Goal: Task Accomplishment & Management: Manage account settings

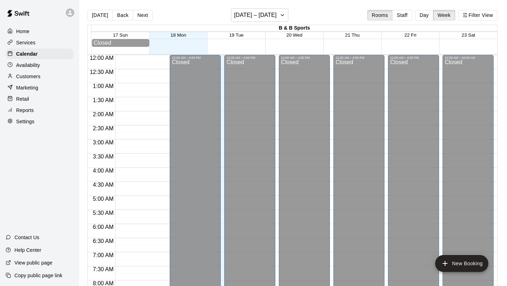
scroll to position [302, 0]
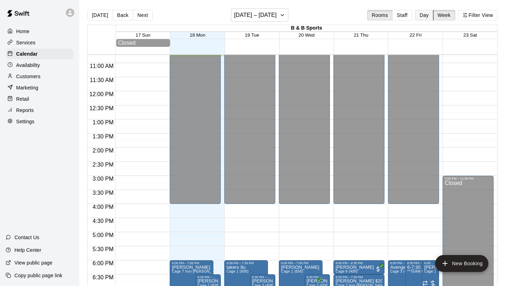
click at [422, 17] on button "Day" at bounding box center [424, 15] width 18 height 11
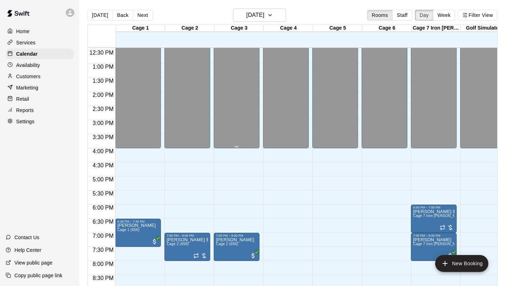
scroll to position [406, 0]
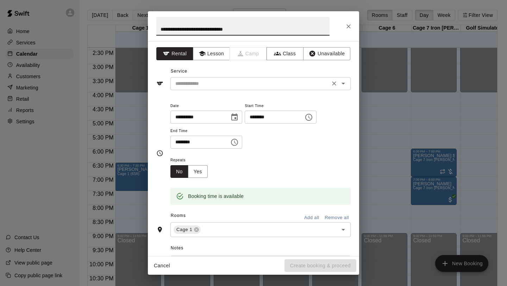
type input "**********"
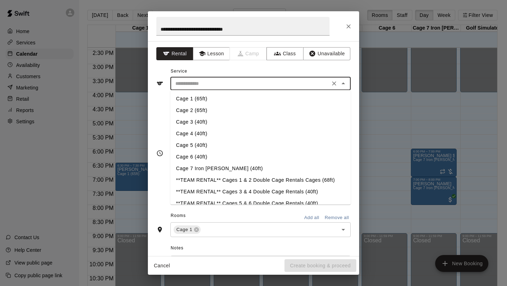
click at [202, 83] on input "text" at bounding box center [249, 83] width 155 height 9
click at [201, 99] on li "Cage 1 (65ft)" at bounding box center [260, 99] width 180 height 12
type input "**********"
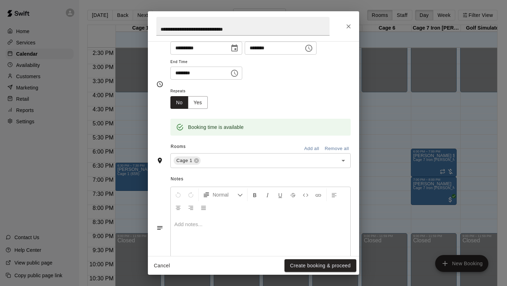
scroll to position [95, 0]
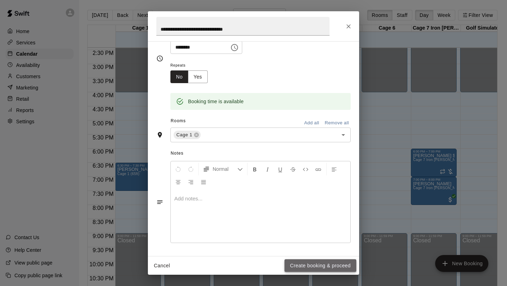
click at [314, 265] on button "Create booking & proceed" at bounding box center [320, 265] width 72 height 13
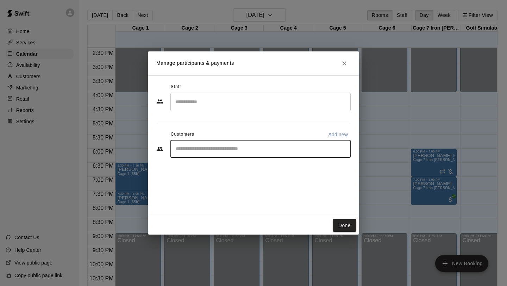
click at [270, 148] on input "Start typing to search customers..." at bounding box center [260, 148] width 174 height 7
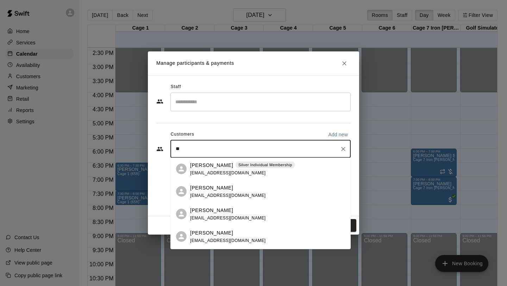
type input "**"
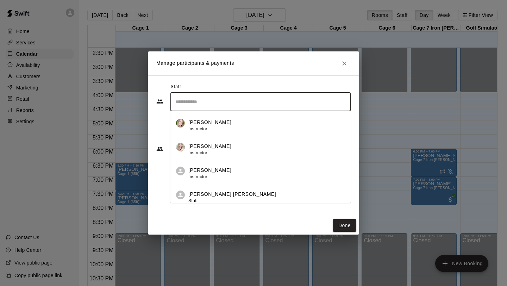
click at [241, 106] on input "Search staff" at bounding box center [260, 102] width 174 height 12
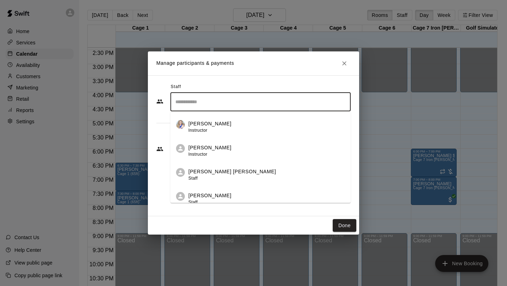
scroll to position [76, 0]
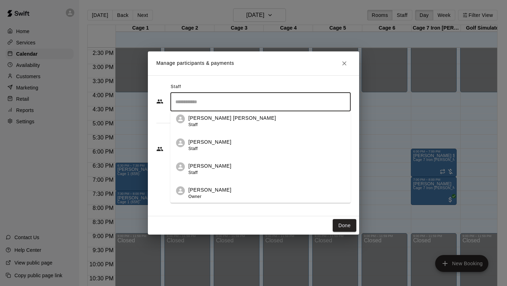
click at [232, 175] on div "[PERSON_NAME] Staff" at bounding box center [266, 169] width 157 height 14
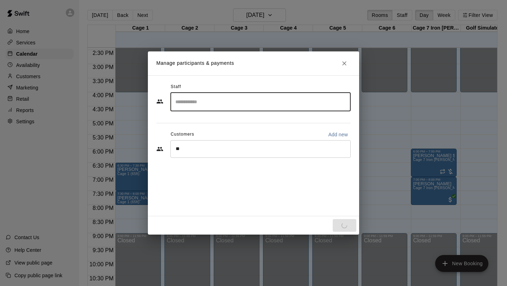
click at [346, 225] on div "Done" at bounding box center [253, 225] width 211 height 19
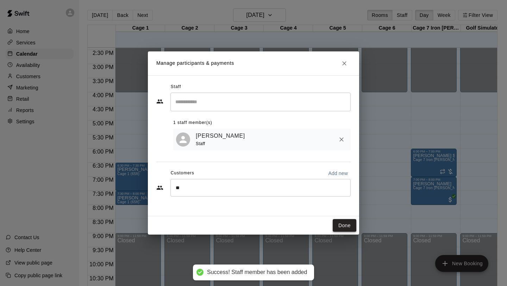
click at [341, 226] on button "Done" at bounding box center [344, 225] width 24 height 13
